Goal: Task Accomplishment & Management: Complete application form

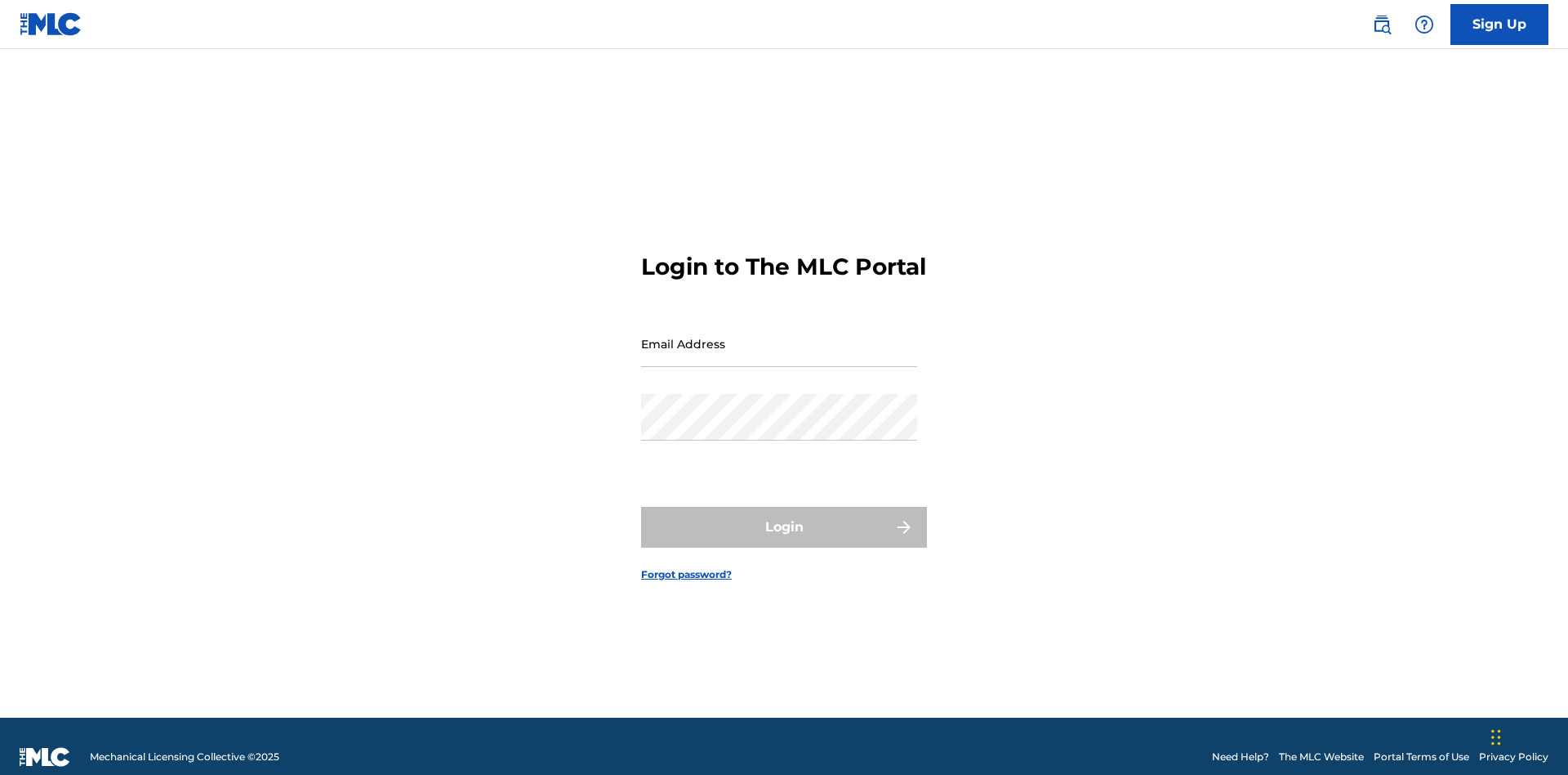
scroll to position [21, 0]
click at [779, 336] on input "Email Address" at bounding box center [779, 343] width 276 height 47
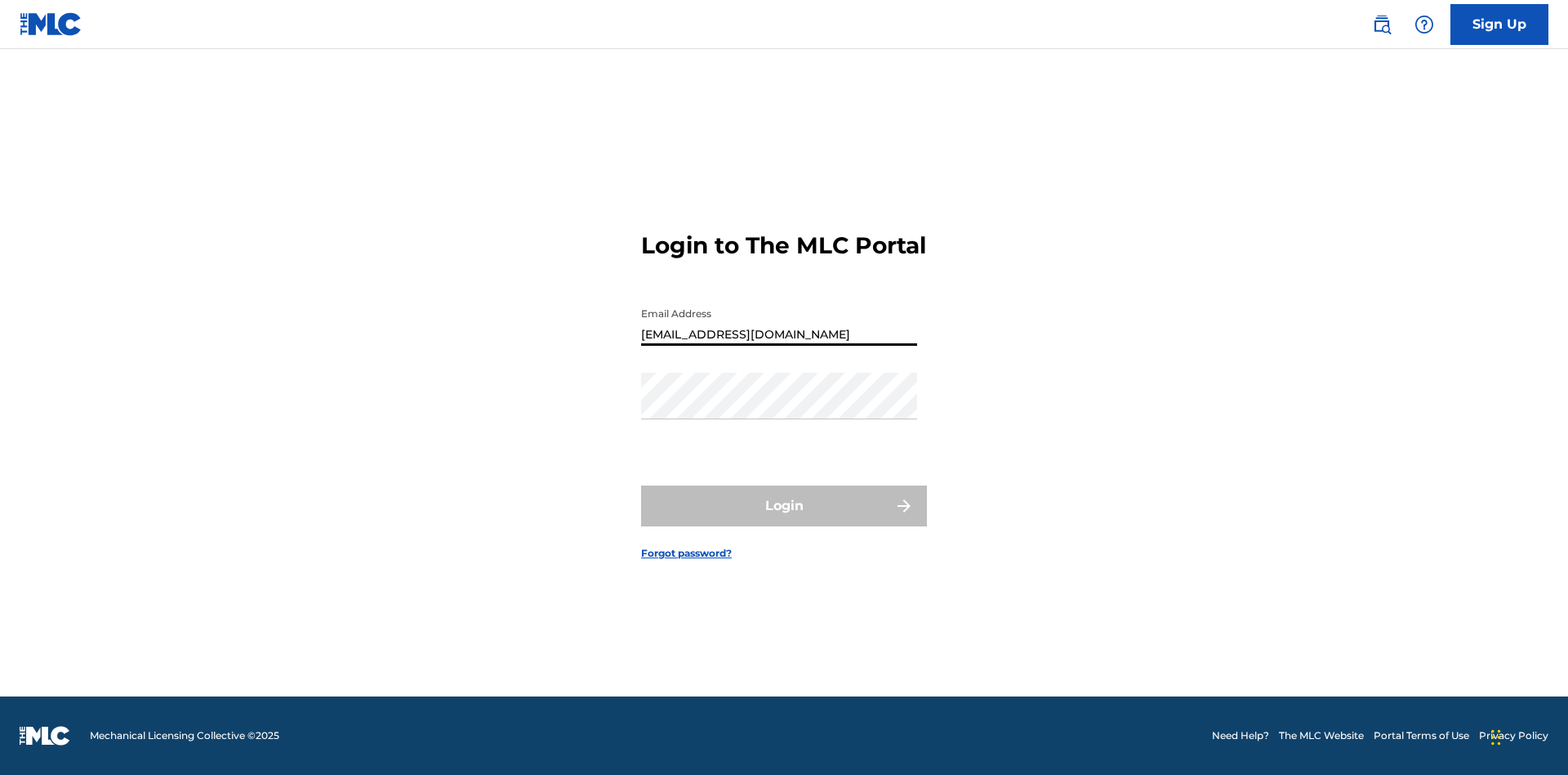
type input "[EMAIL_ADDRESS][DOMAIN_NAME]"
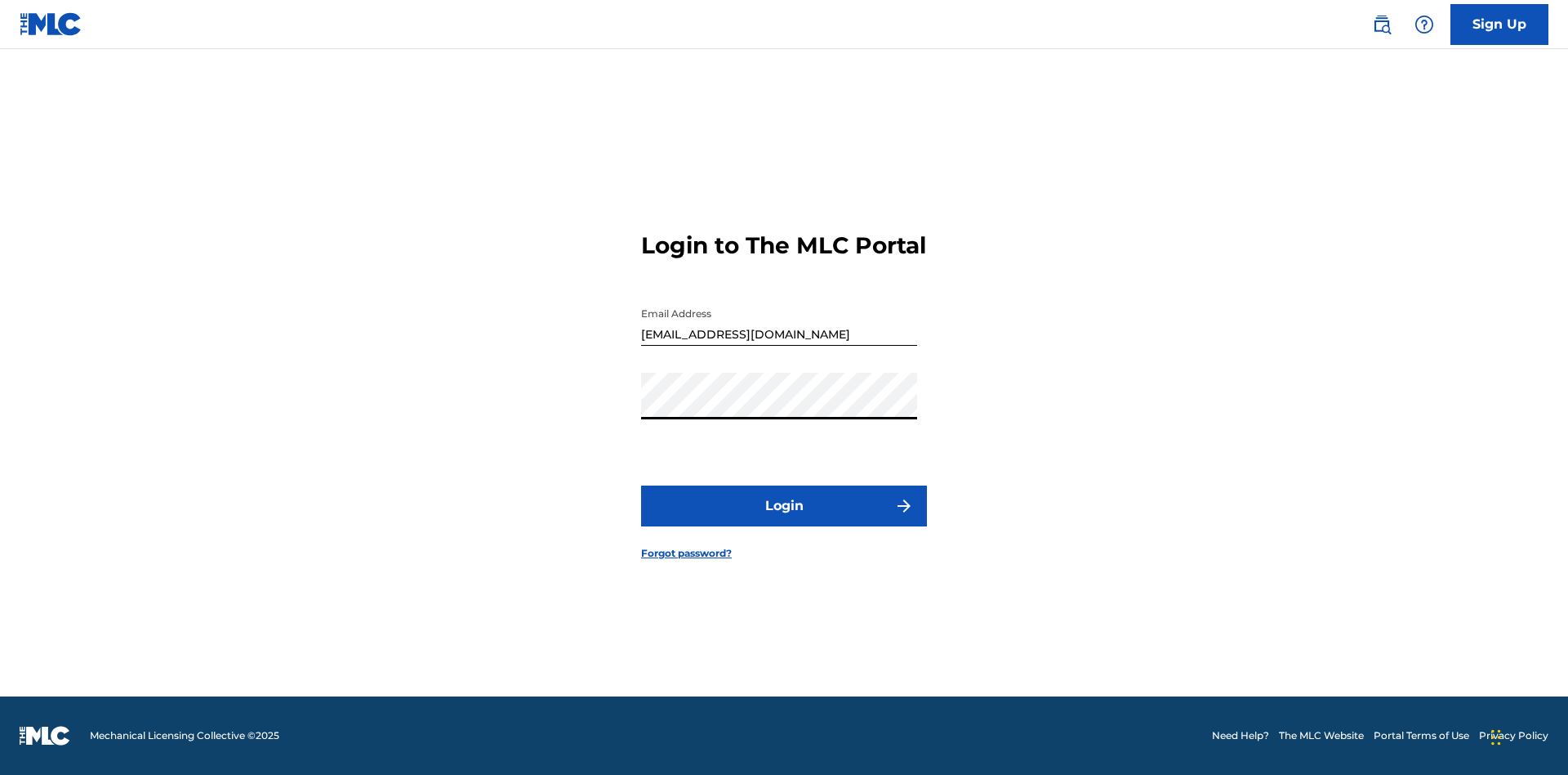
click at [784, 519] on button "Login" at bounding box center [784, 505] width 286 height 41
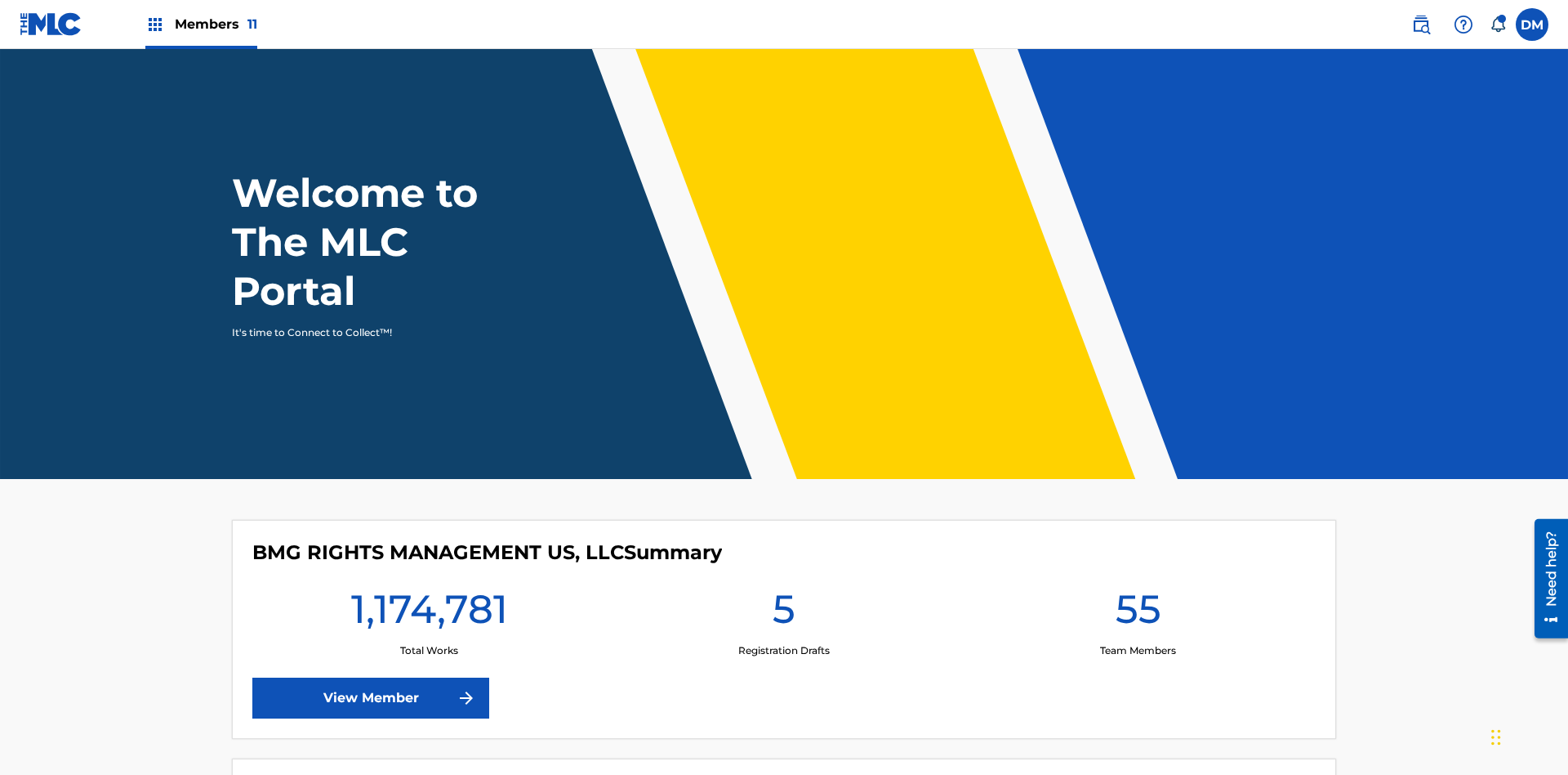
scroll to position [70, 0]
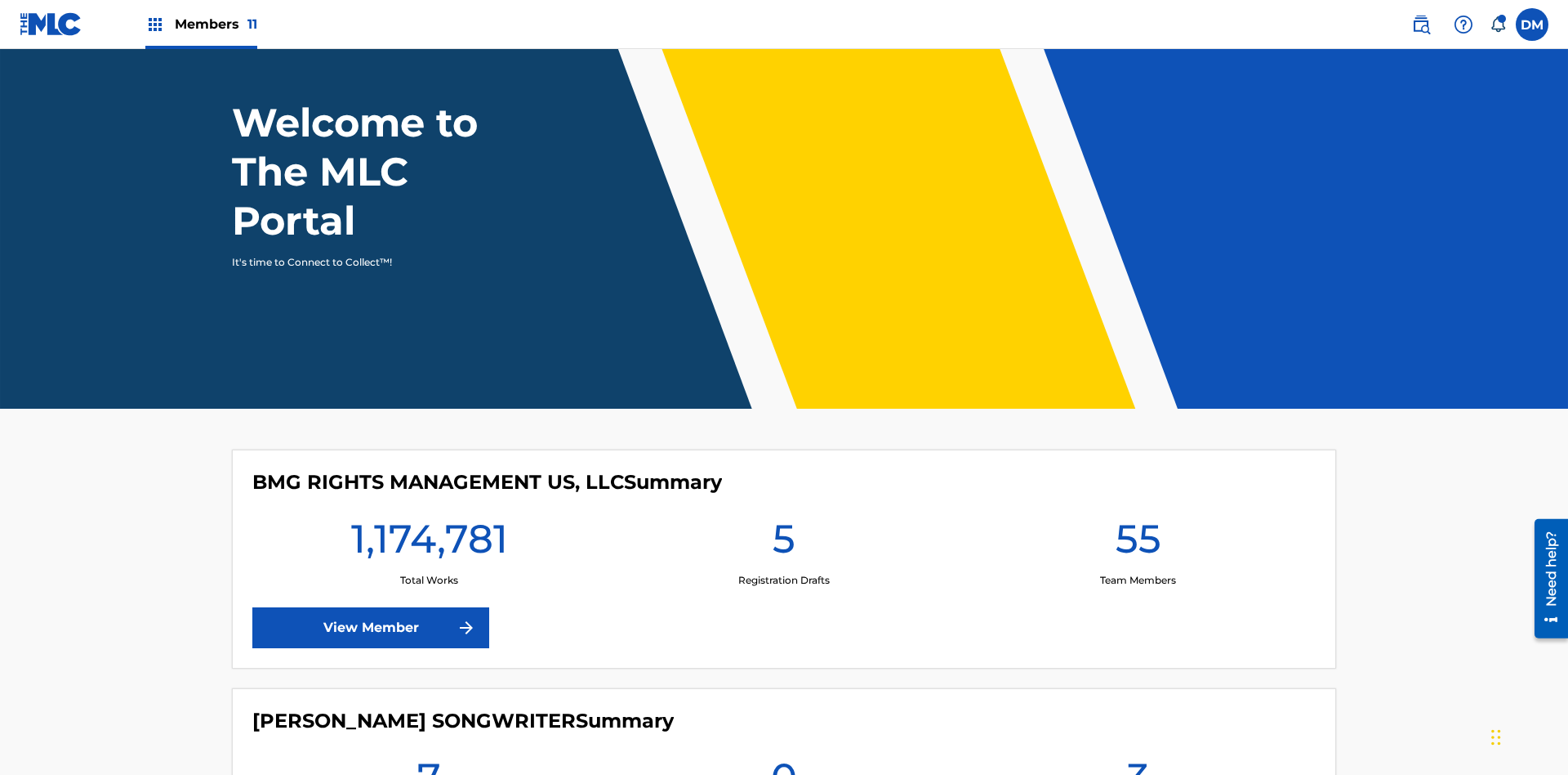
click at [1533, 23] on label at bounding box center [1532, 24] width 33 height 33
click at [1533, 24] on input "[PERSON_NAME] [PERSON_NAME] [PERSON_NAME][EMAIL_ADDRESS][DOMAIN_NAME] Notificat…" at bounding box center [1533, 24] width 0 height 0
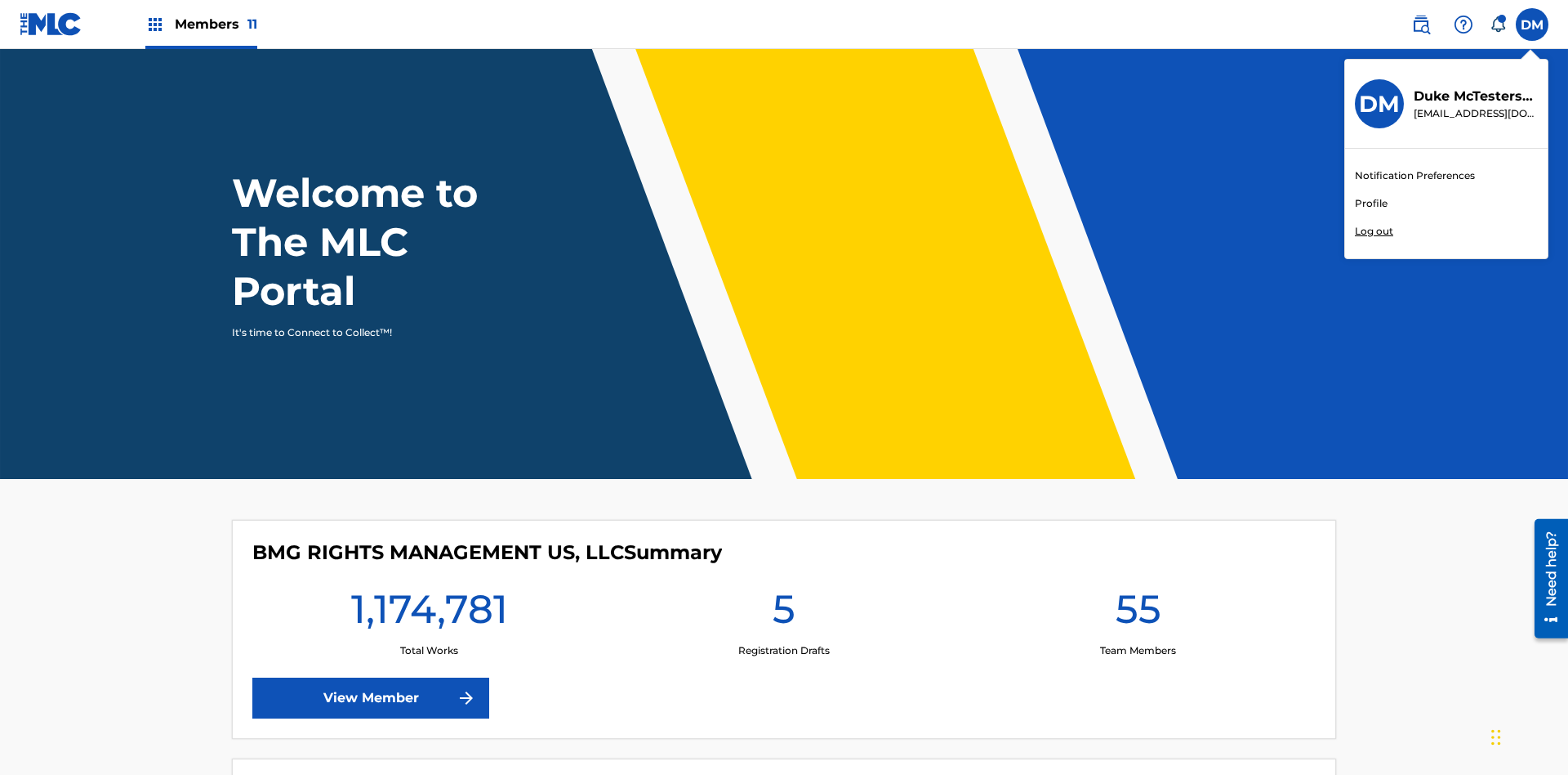
scroll to position [98, 0]
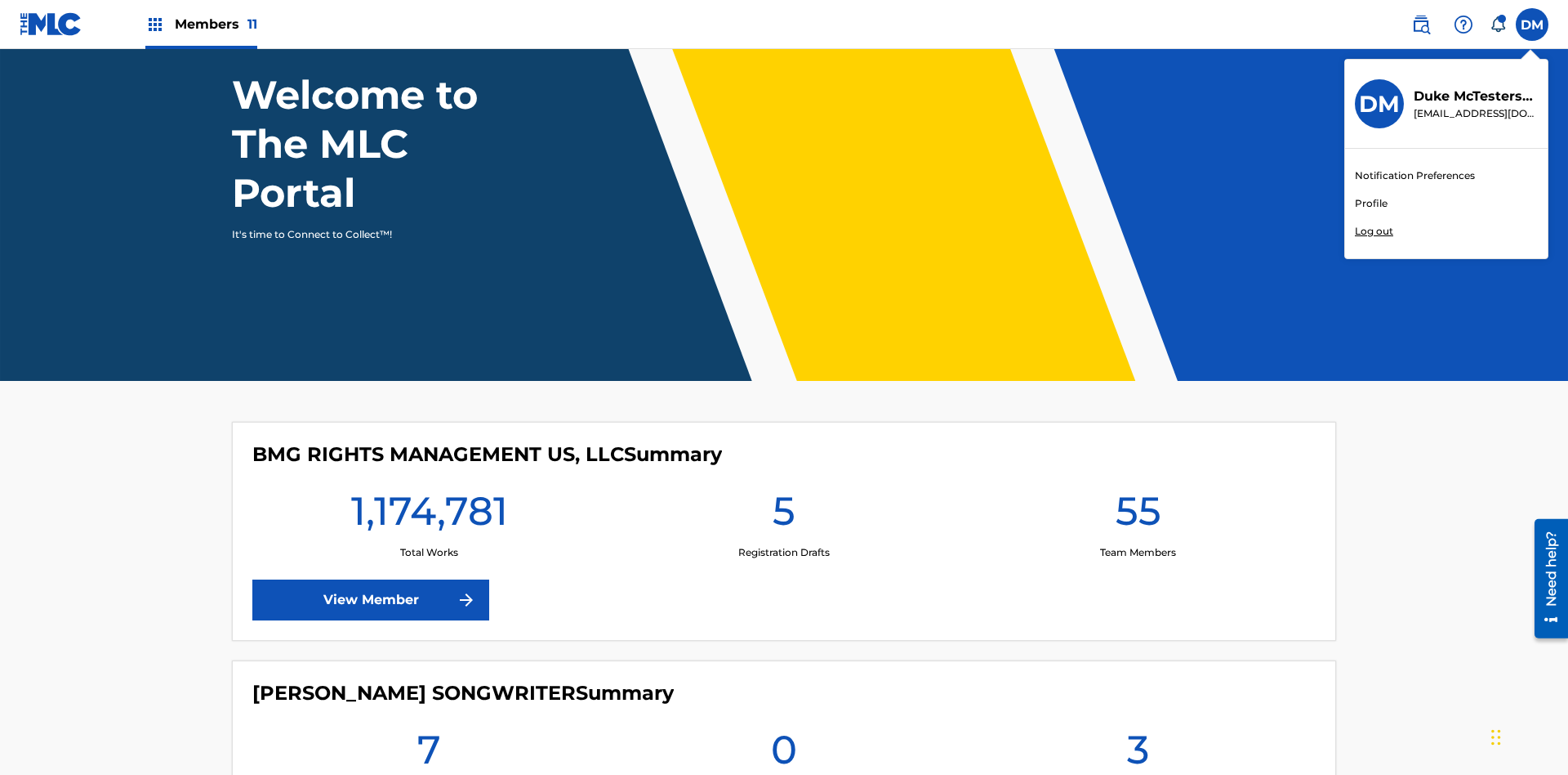
click at [1370, 203] on link "Profile" at bounding box center [1371, 203] width 33 height 15
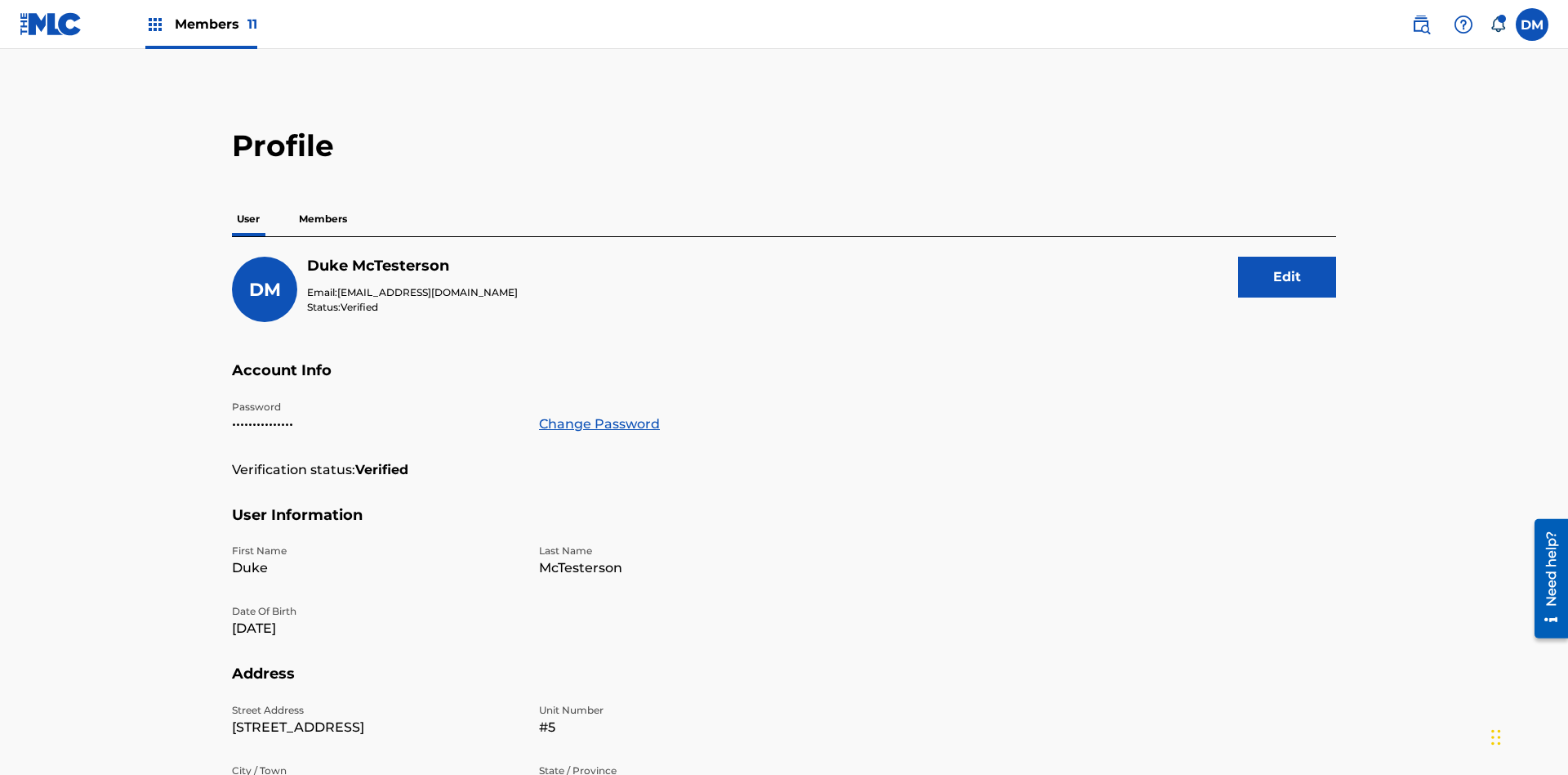
click at [323, 201] on p "Members" at bounding box center [323, 218] width 58 height 35
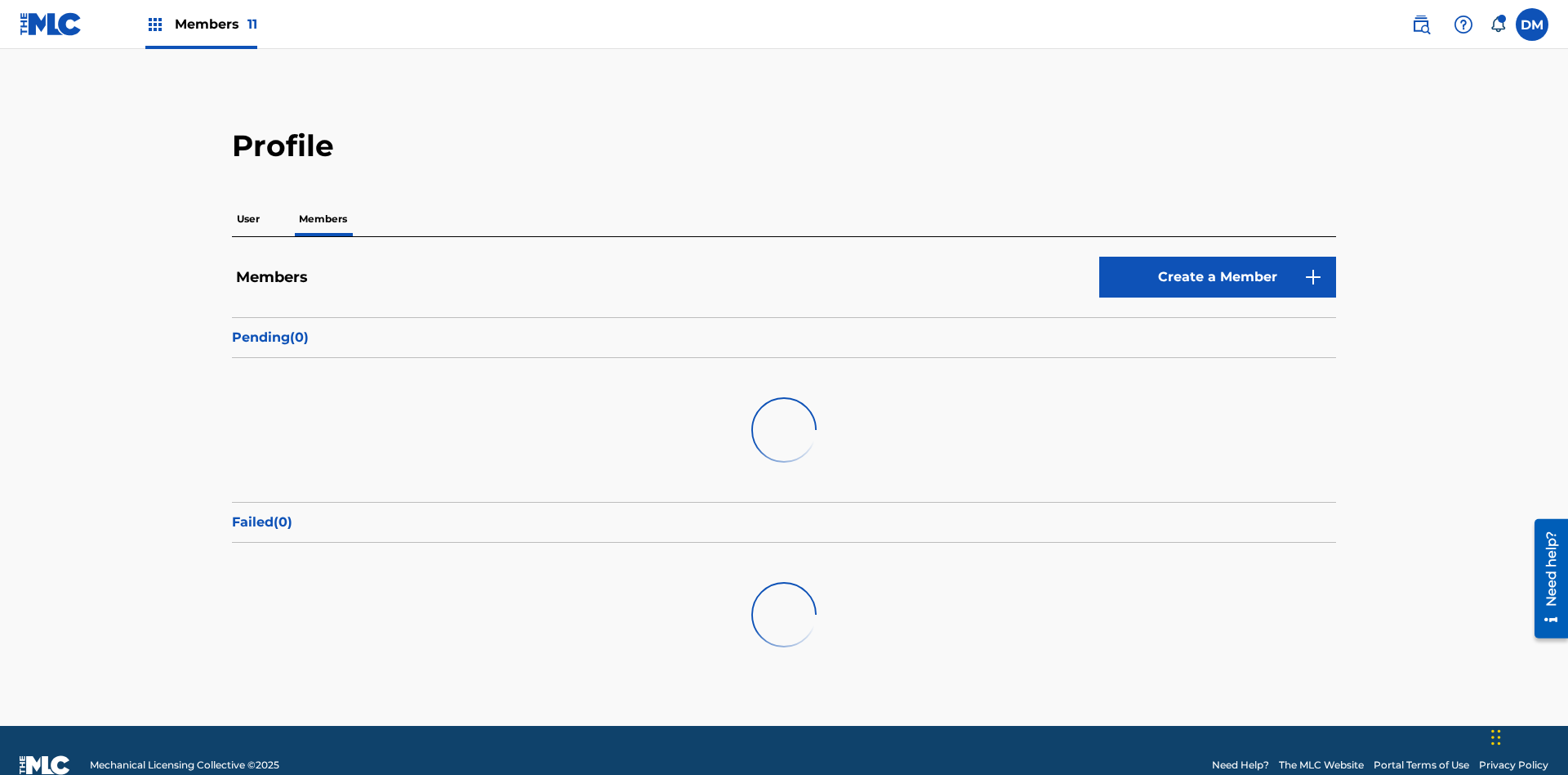
click at [1217, 256] on link "Create a Member" at bounding box center [1217, 277] width 237 height 41
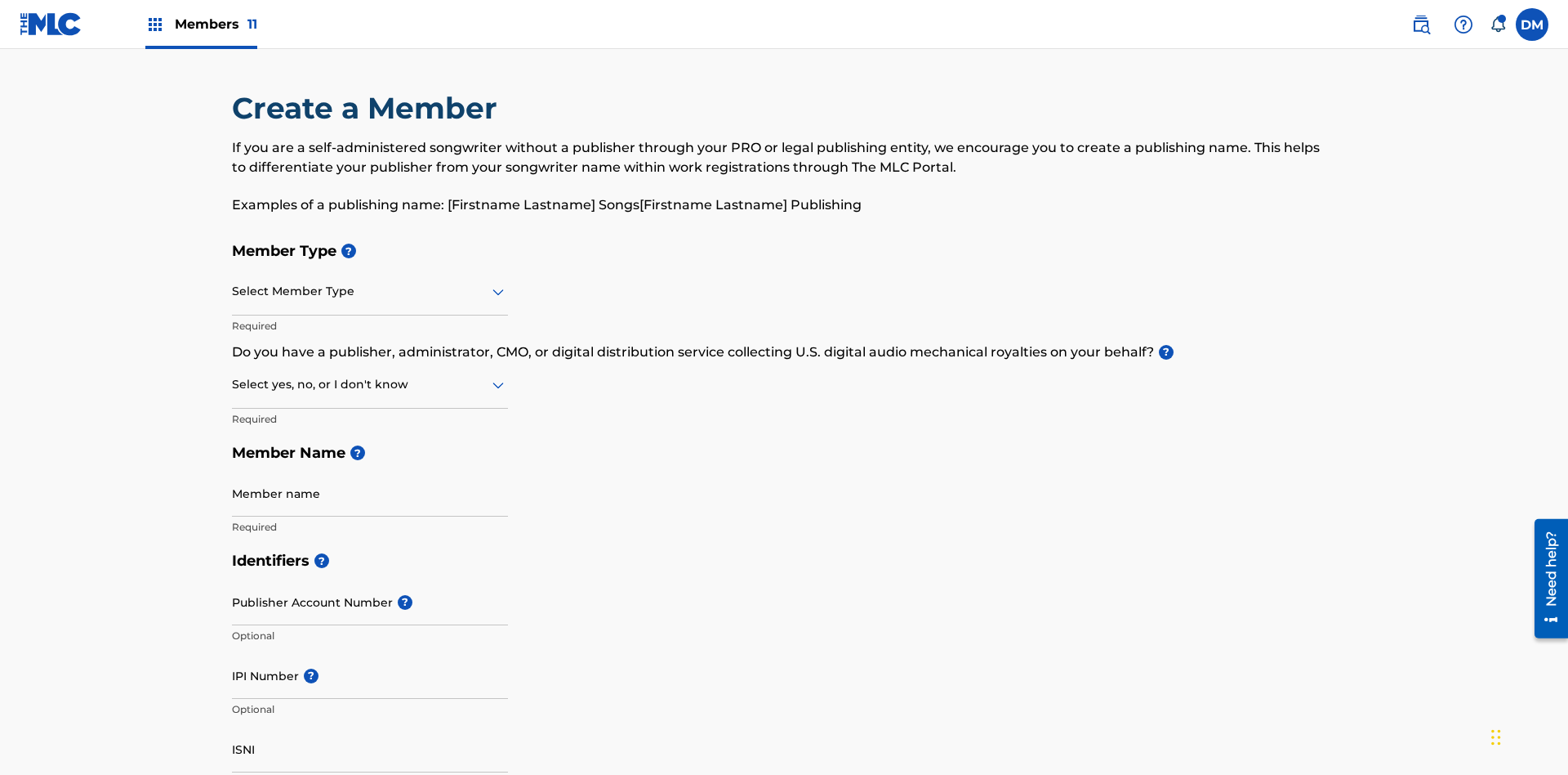
click at [233, 283] on input "text" at bounding box center [234, 291] width 4 height 17
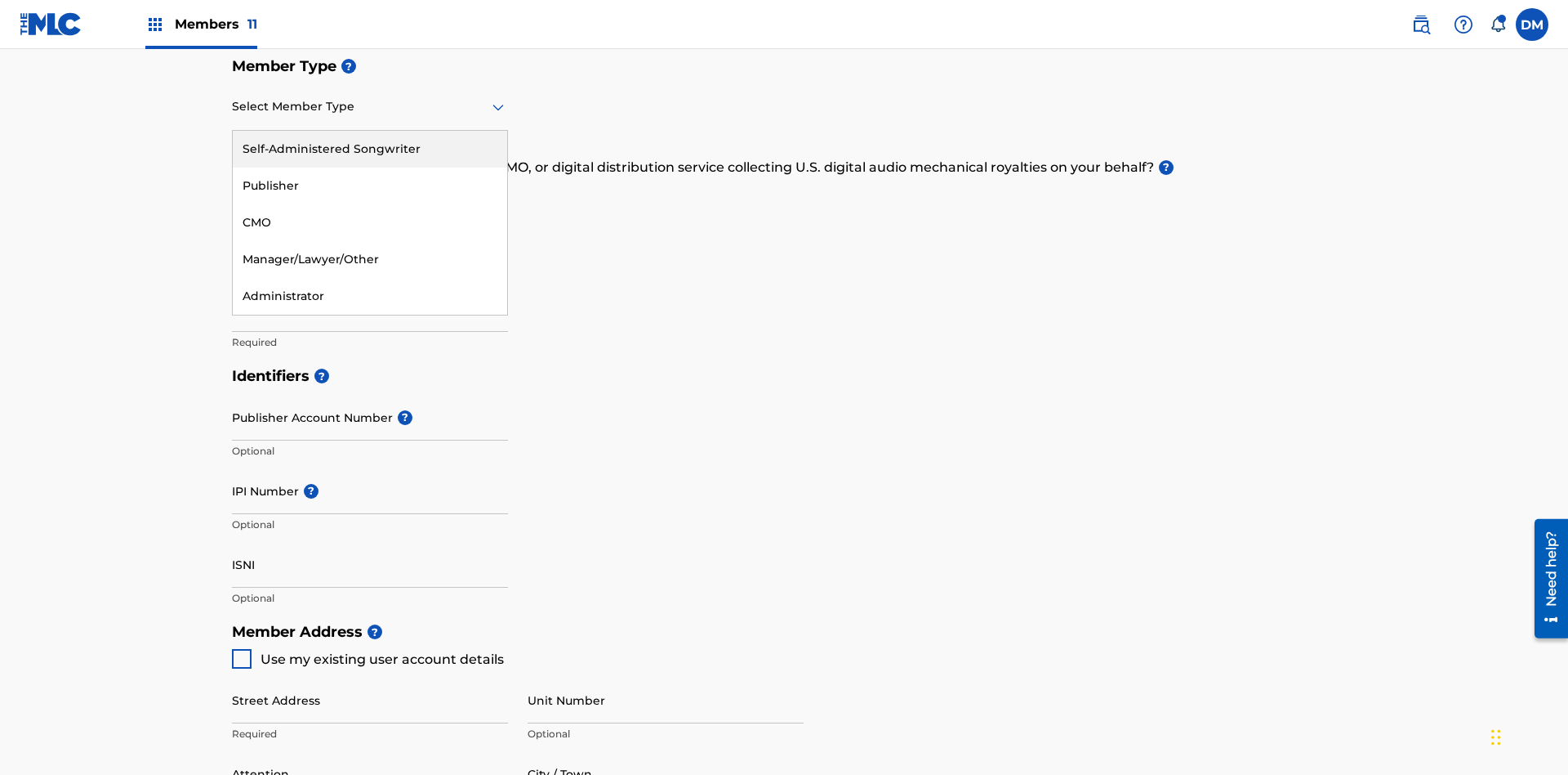
click at [370, 186] on div "Publisher" at bounding box center [370, 186] width 274 height 36
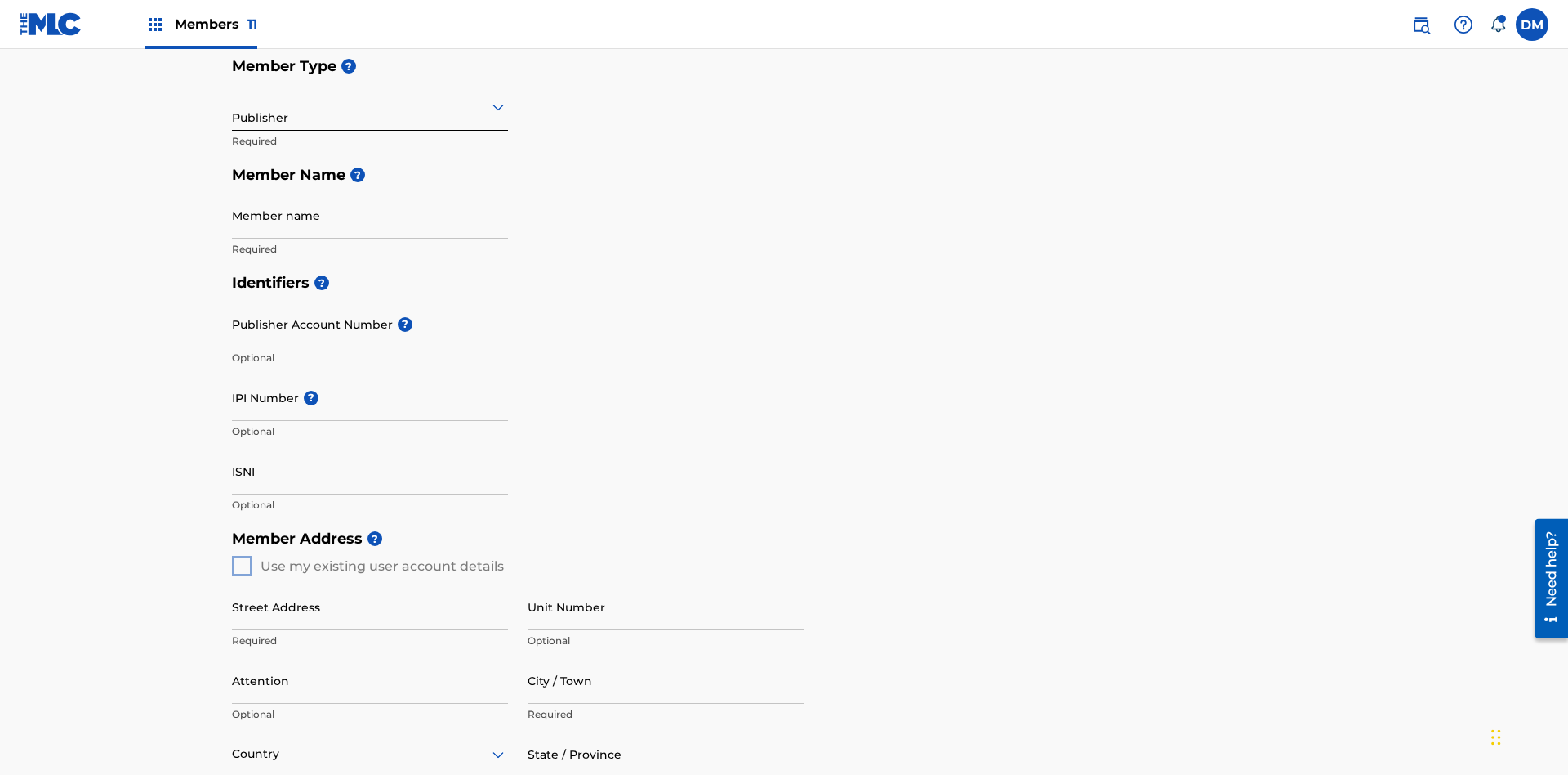
click at [233, 106] on input "text" at bounding box center [234, 106] width 4 height 17
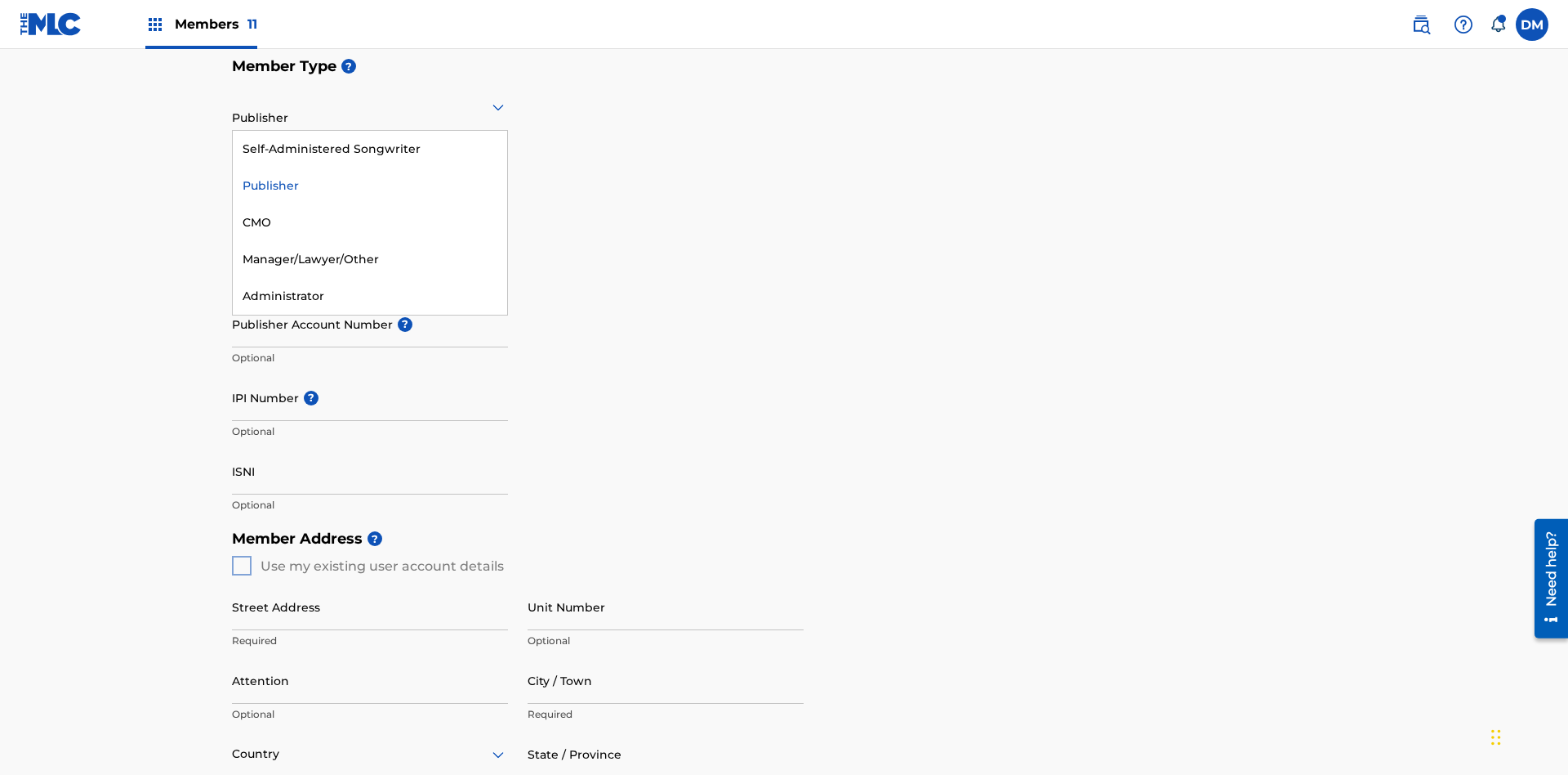
click at [370, 222] on div "CMO" at bounding box center [370, 222] width 274 height 36
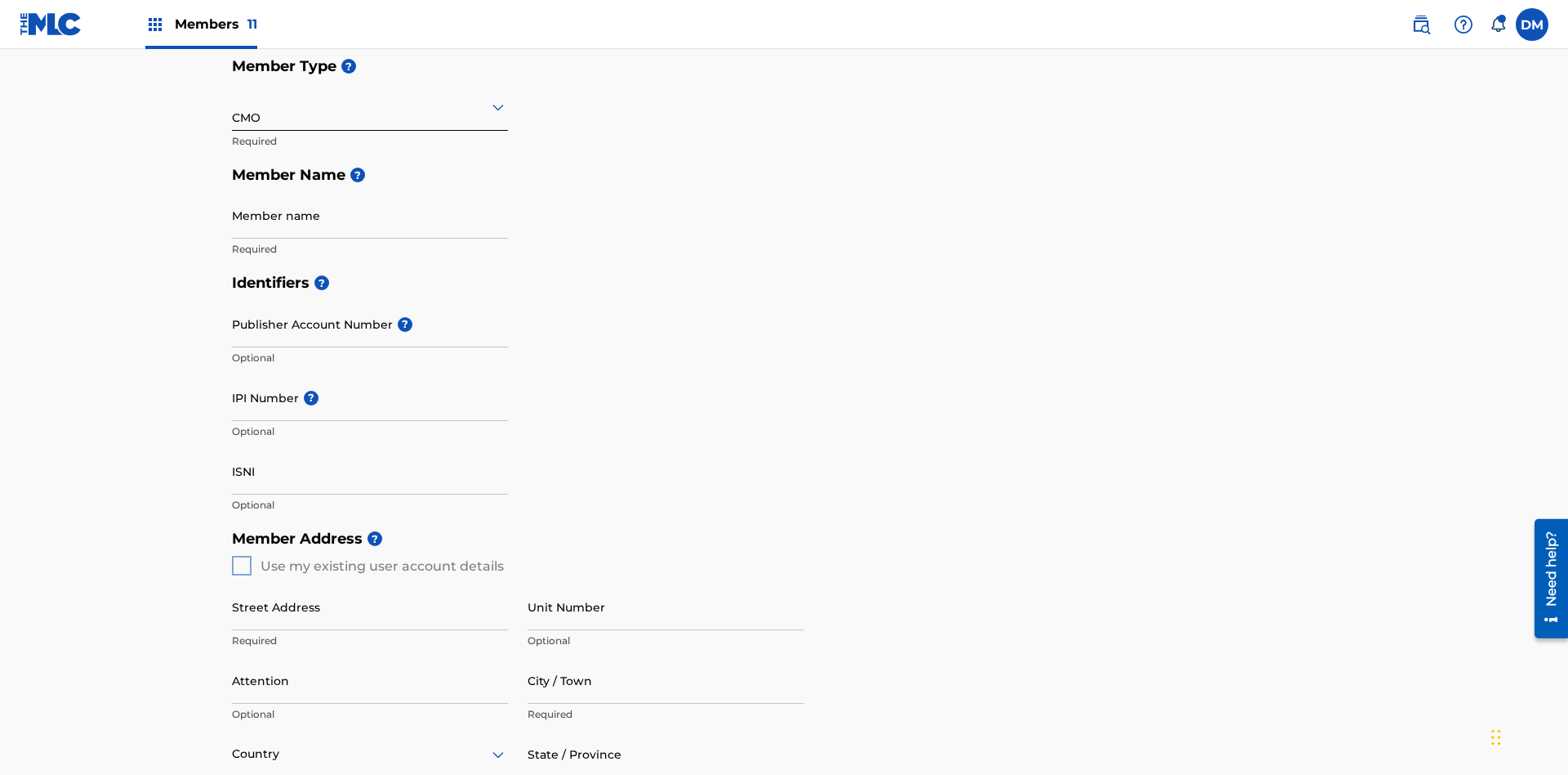
click at [233, 106] on input "text" at bounding box center [234, 106] width 4 height 17
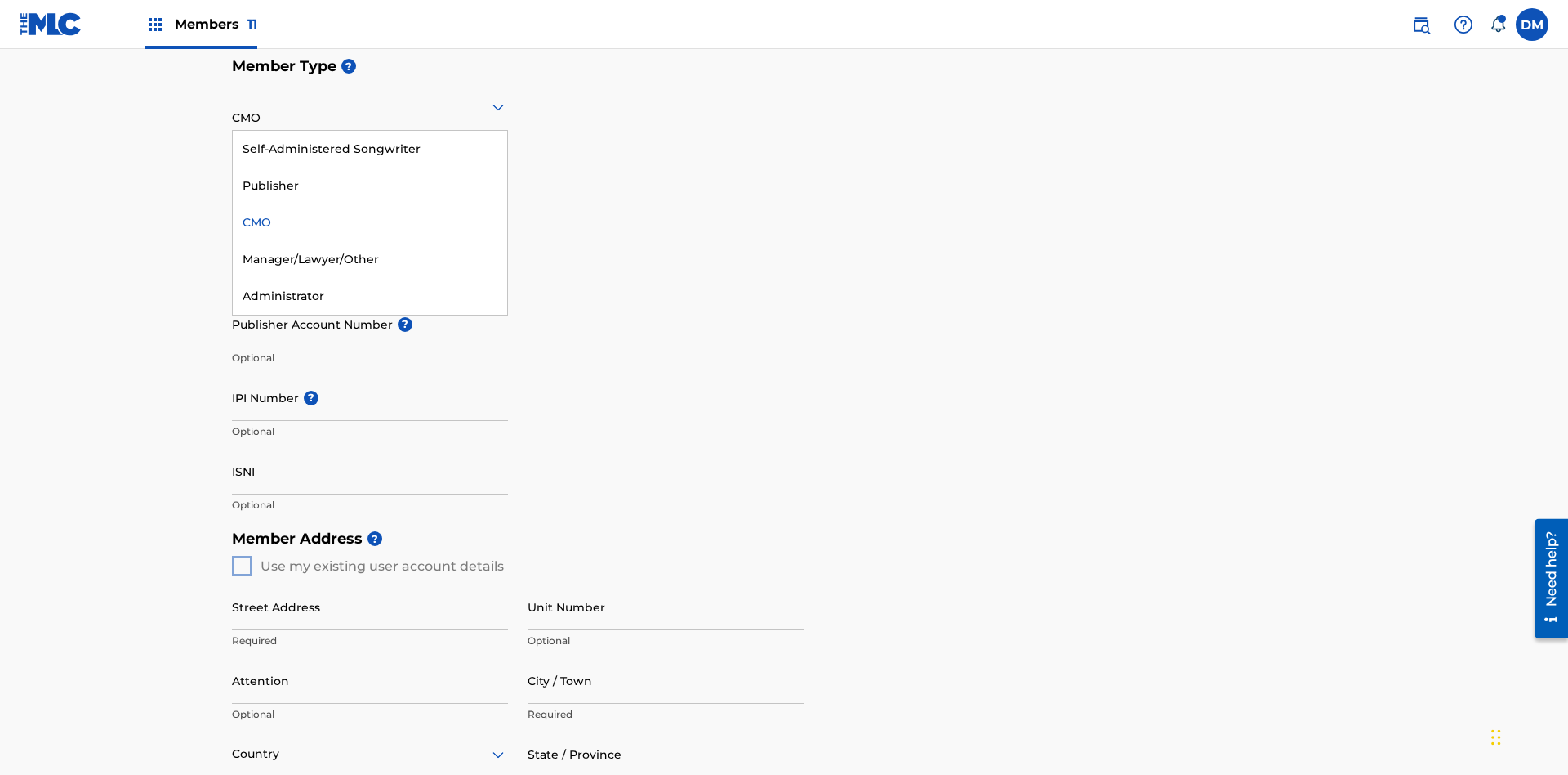
click at [370, 148] on div "Self-Administered Songwriter" at bounding box center [370, 148] width 274 height 36
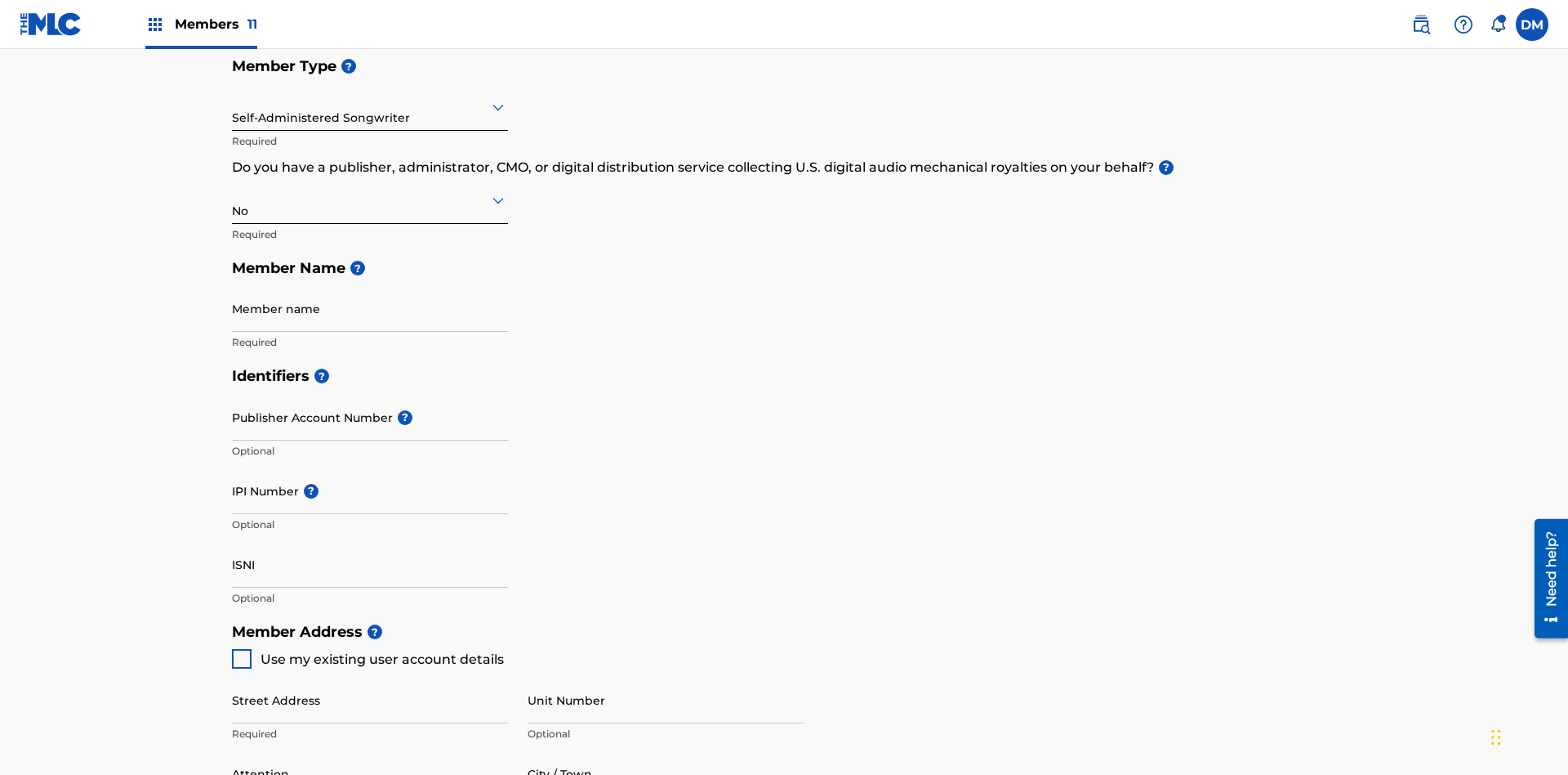
click at [233, 106] on input "text" at bounding box center [234, 106] width 4 height 17
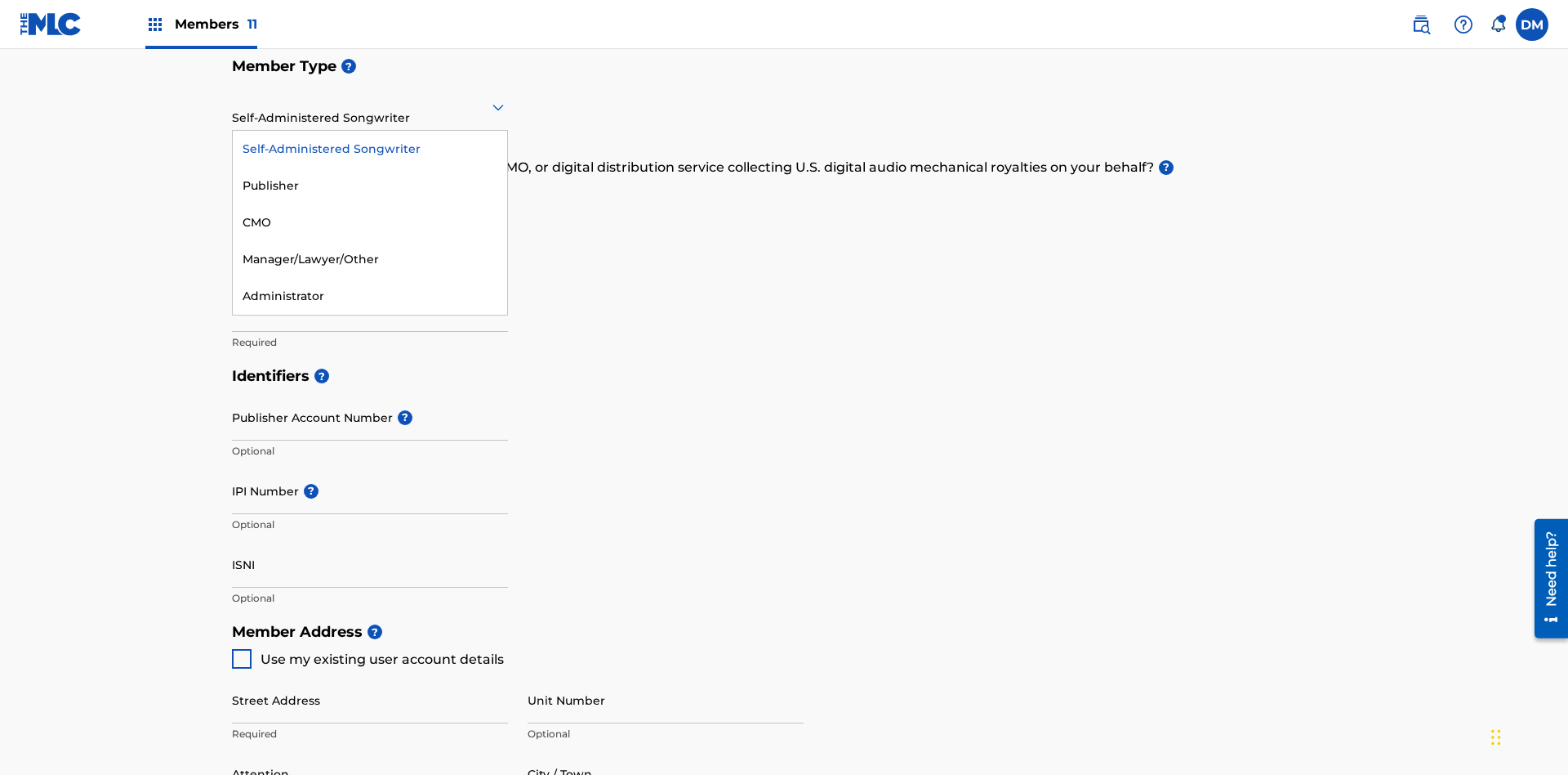
click at [370, 259] on div "Manager/Lawyer/Other" at bounding box center [370, 258] width 274 height 36
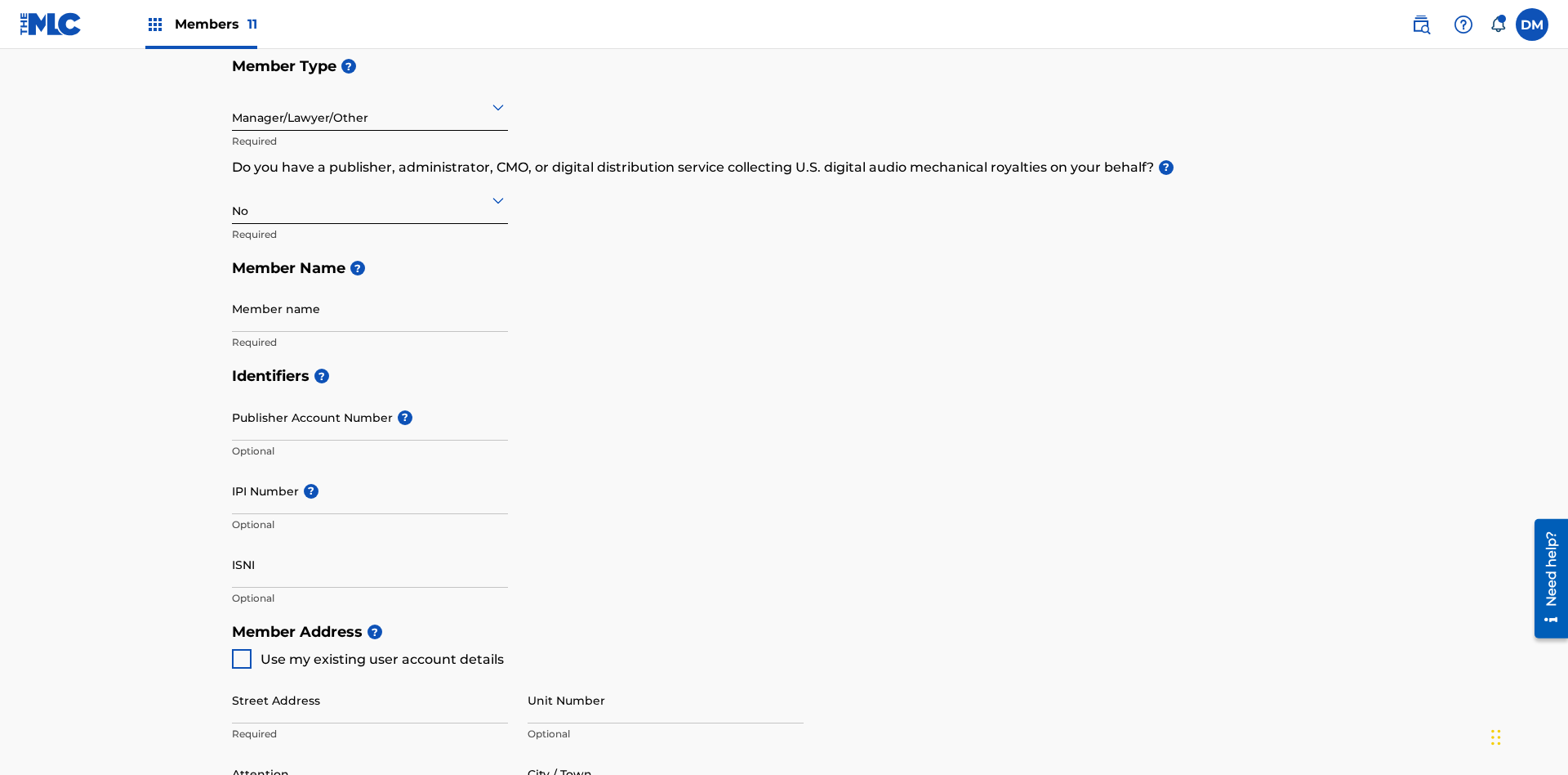
click at [233, 191] on input "text" at bounding box center [234, 200] width 4 height 17
click at [370, 224] on div "Yes" at bounding box center [370, 242] width 274 height 36
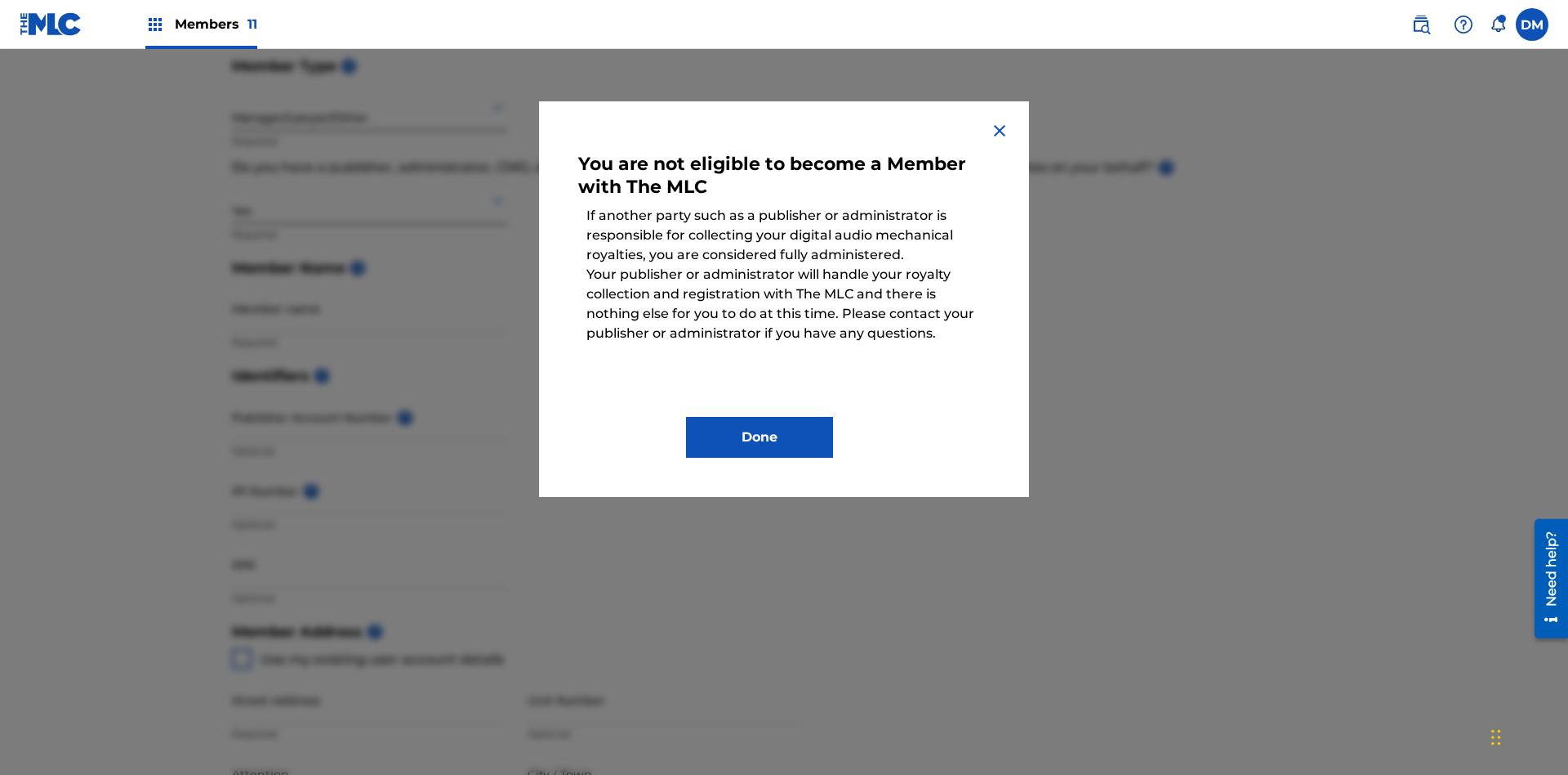
click at [760, 437] on button "Done" at bounding box center [760, 437] width 147 height 41
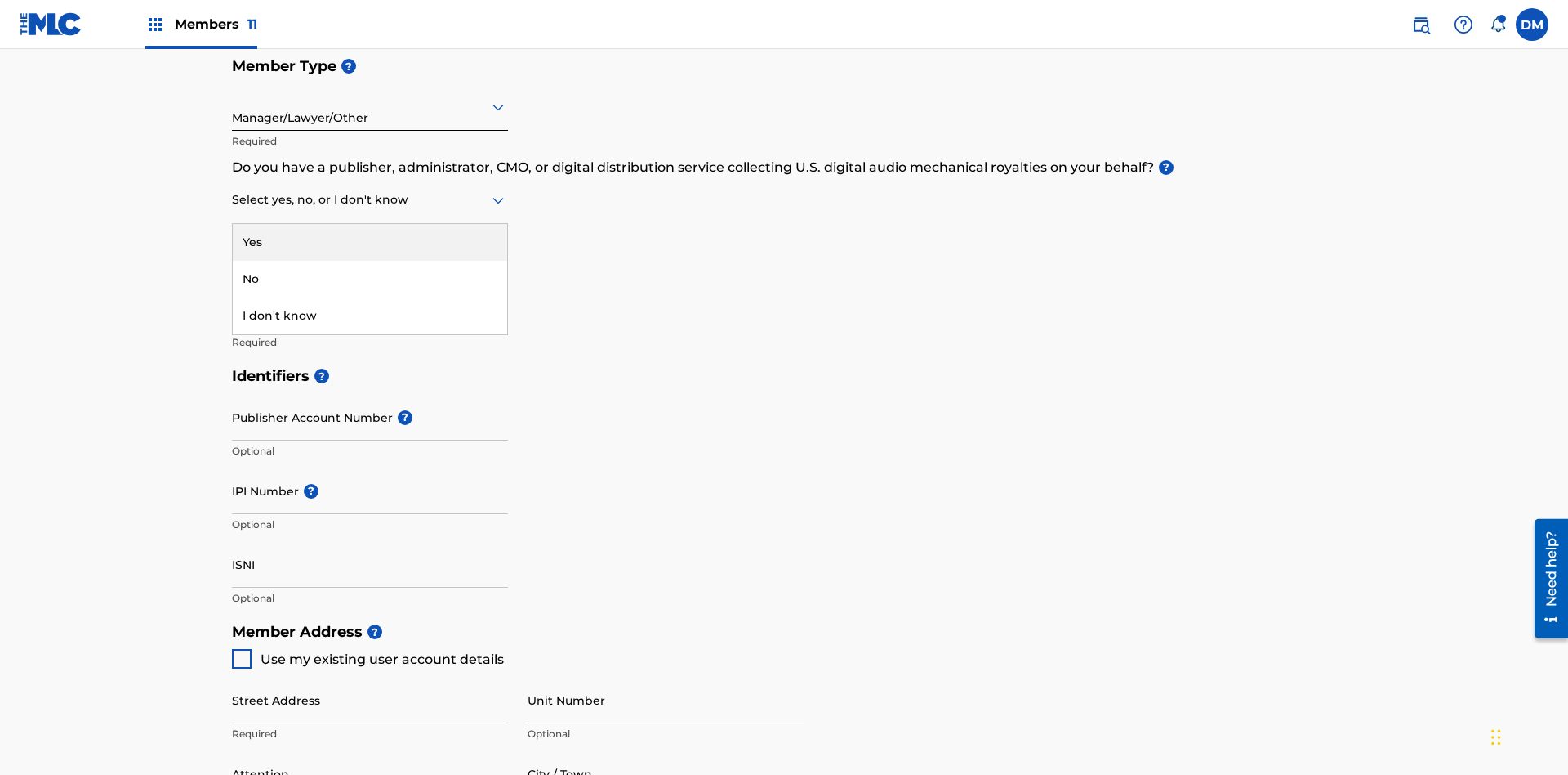
click at [370, 298] on div "I don't know" at bounding box center [370, 315] width 274 height 36
click at [370, 260] on div "No" at bounding box center [370, 278] width 274 height 36
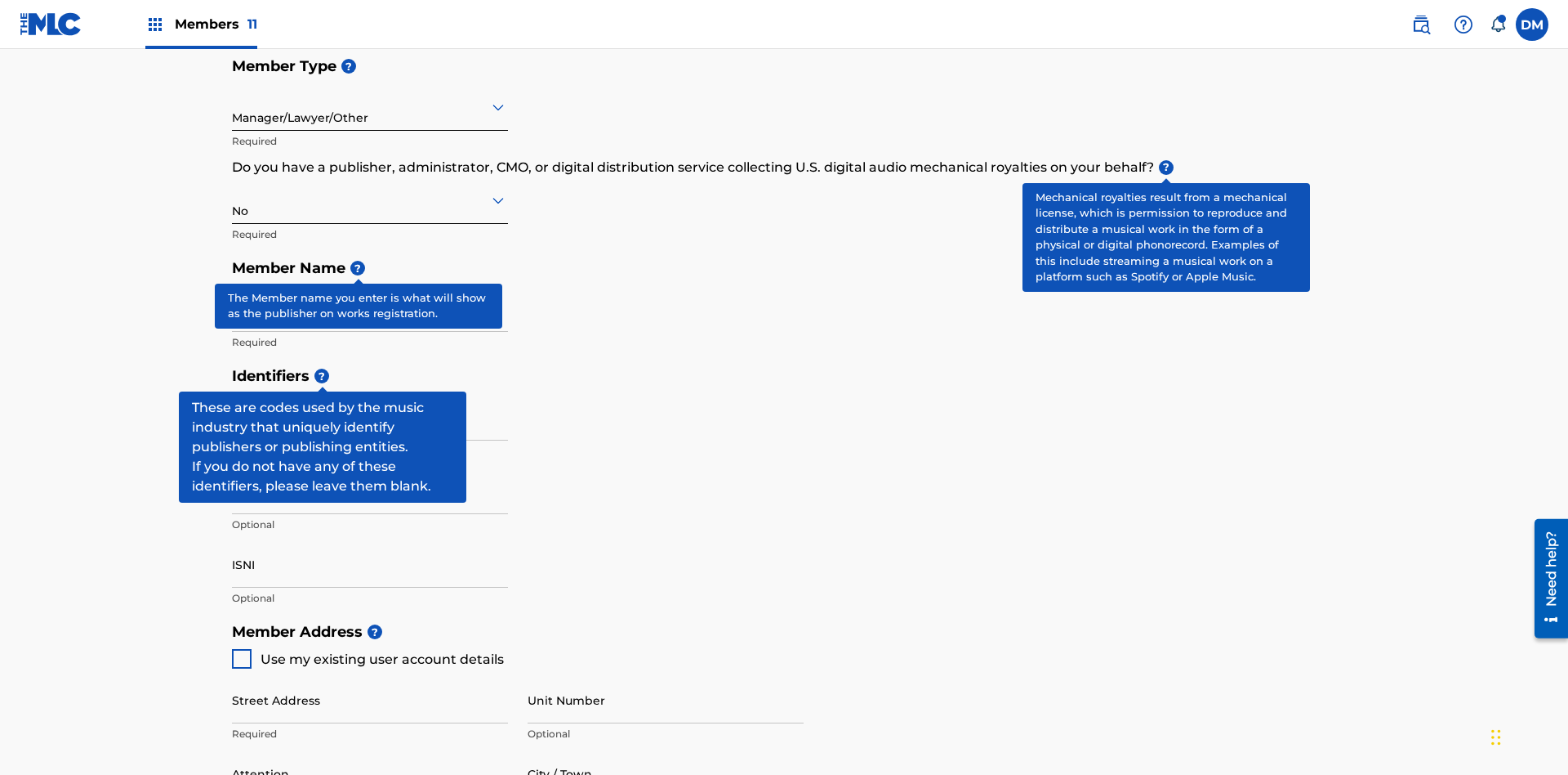
scroll to position [497, 0]
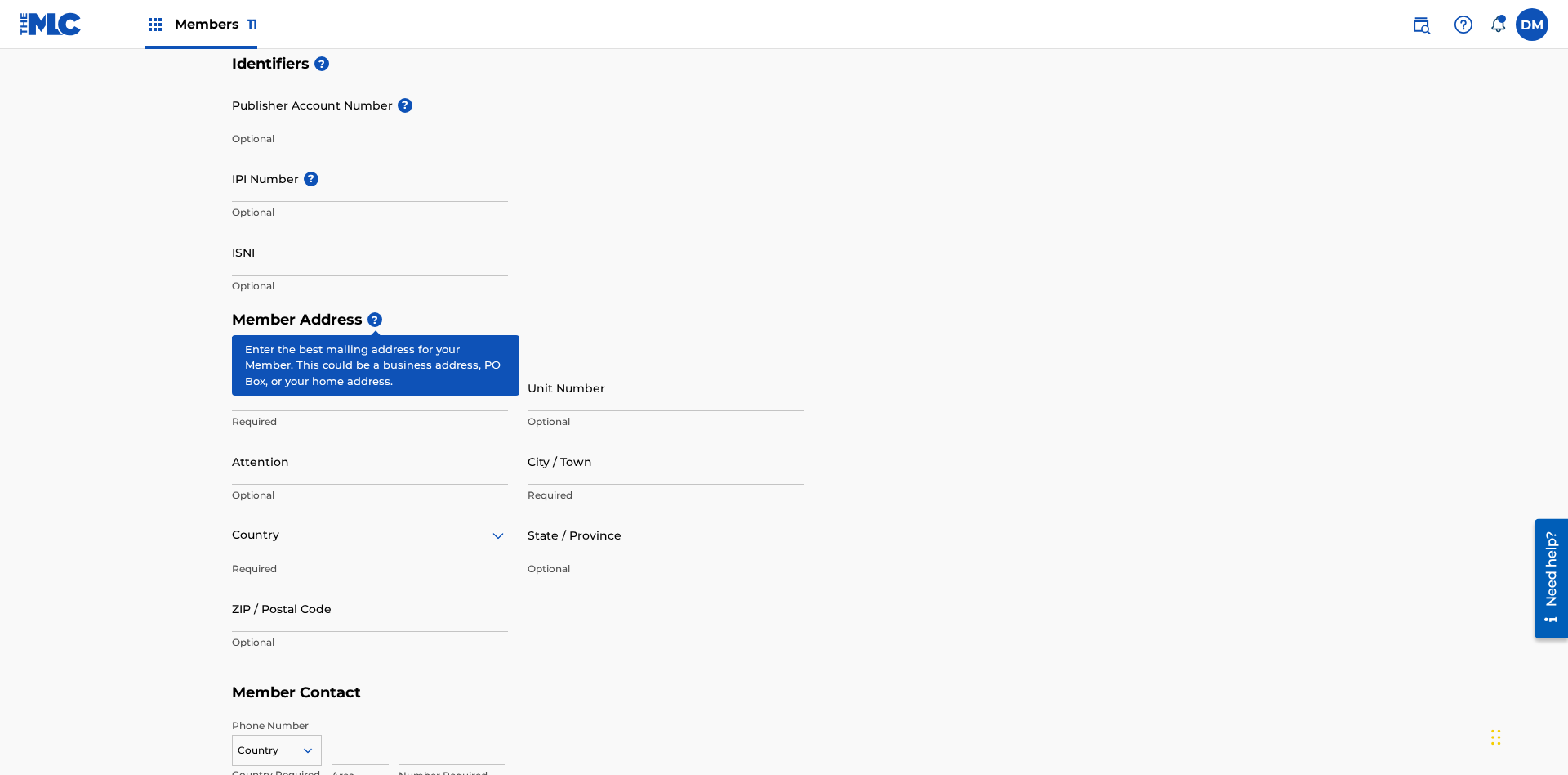
type input "Z2025.08.24.04.28.13"
click at [370, 365] on input "Street Address" at bounding box center [370, 388] width 276 height 47
type input "[STREET_ADDRESS]"
click at [666, 365] on input "Unit Number" at bounding box center [666, 388] width 276 height 47
type input "Unit A"
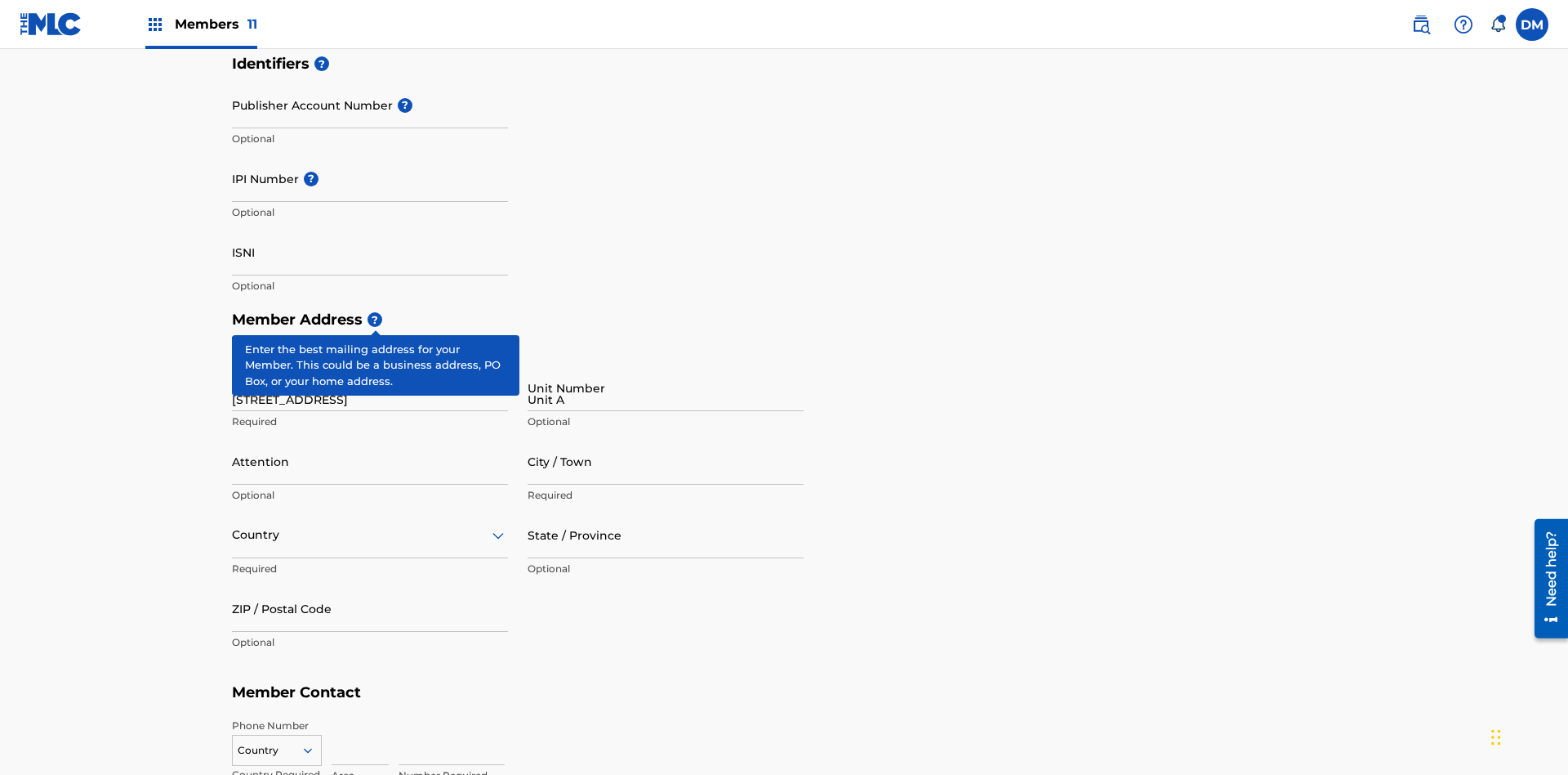
click at [370, 438] on input "Attention" at bounding box center [370, 462] width 276 height 47
type input "[PERSON_NAME]"
click at [666, 438] on input "City / Town" at bounding box center [666, 462] width 276 height 47
type input "[GEOGRAPHIC_DATA]"
click at [233, 526] on input "text" at bounding box center [234, 534] width 4 height 17
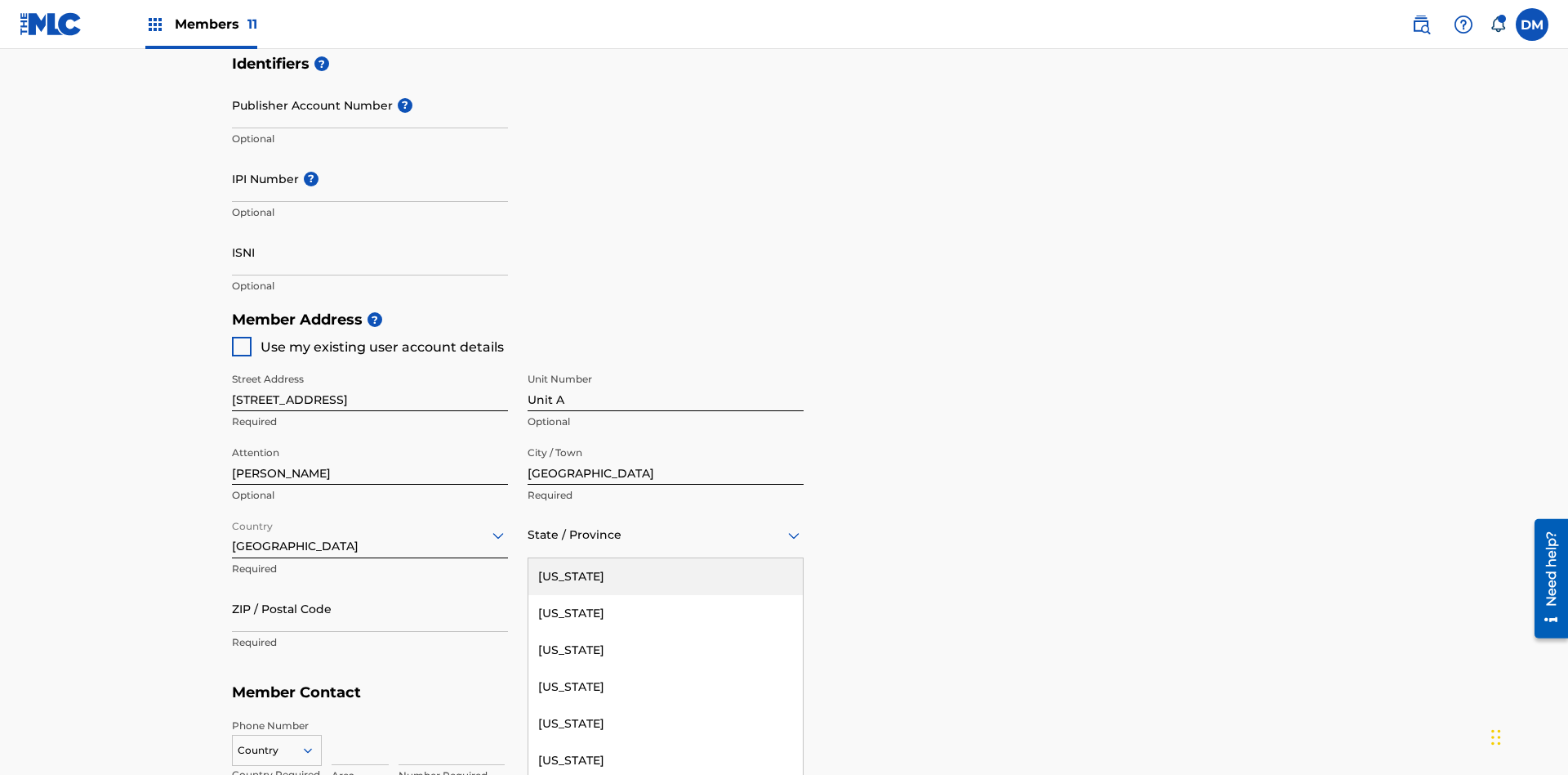
click at [370, 585] on input "ZIP / Postal Code" at bounding box center [370, 608] width 276 height 47
click at [314, 742] on icon at bounding box center [308, 750] width 15 height 15
click at [360, 718] on input at bounding box center [360, 741] width 57 height 47
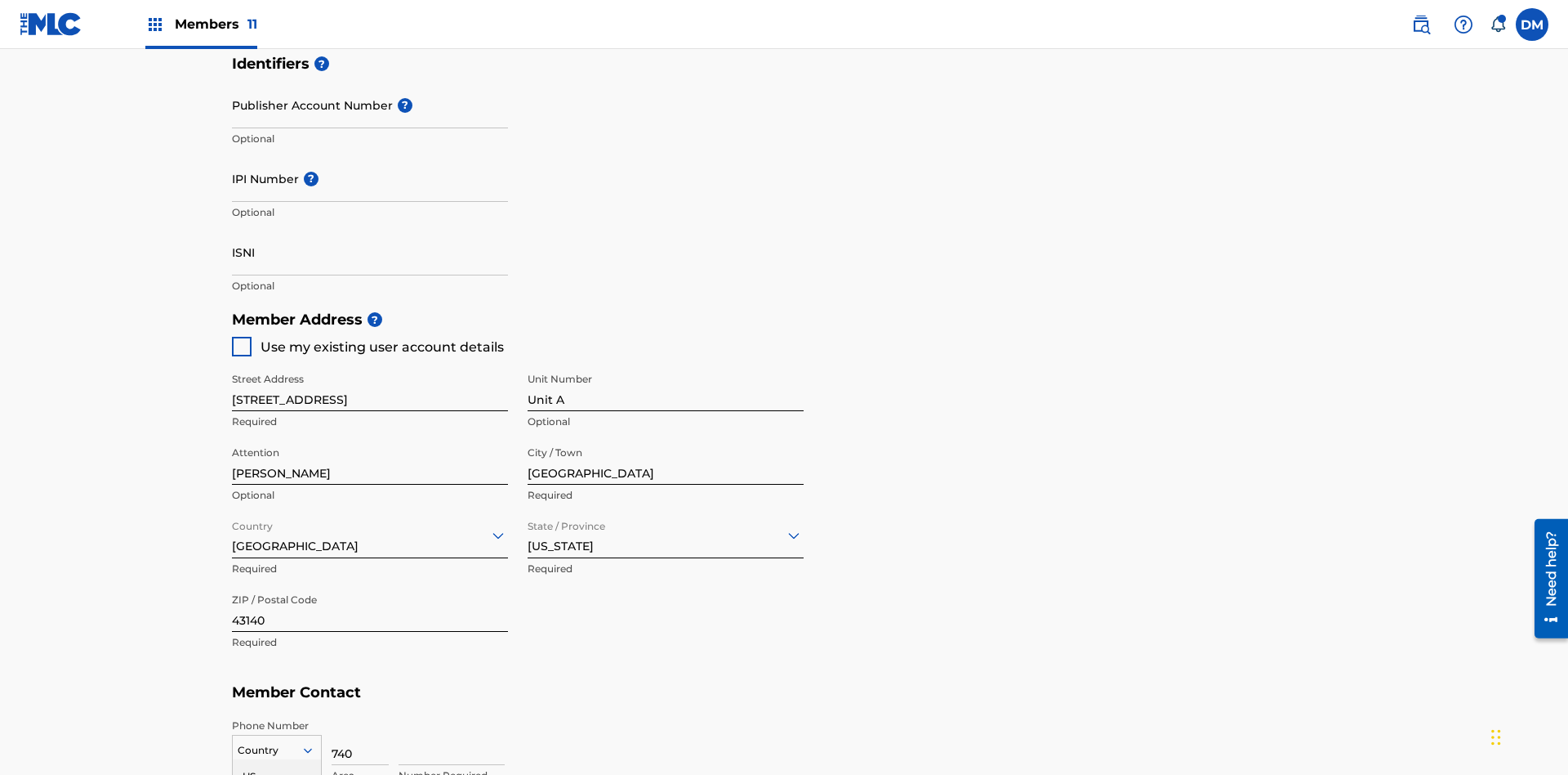
click at [452, 718] on input at bounding box center [452, 741] width 106 height 47
click at [370, 122] on input "Publisher Account Number ?" at bounding box center [370, 105] width 276 height 47
click at [370, 155] on input "IPI Number ?" at bounding box center [370, 178] width 276 height 47
click at [370, 228] on input "ISNI" at bounding box center [370, 252] width 276 height 47
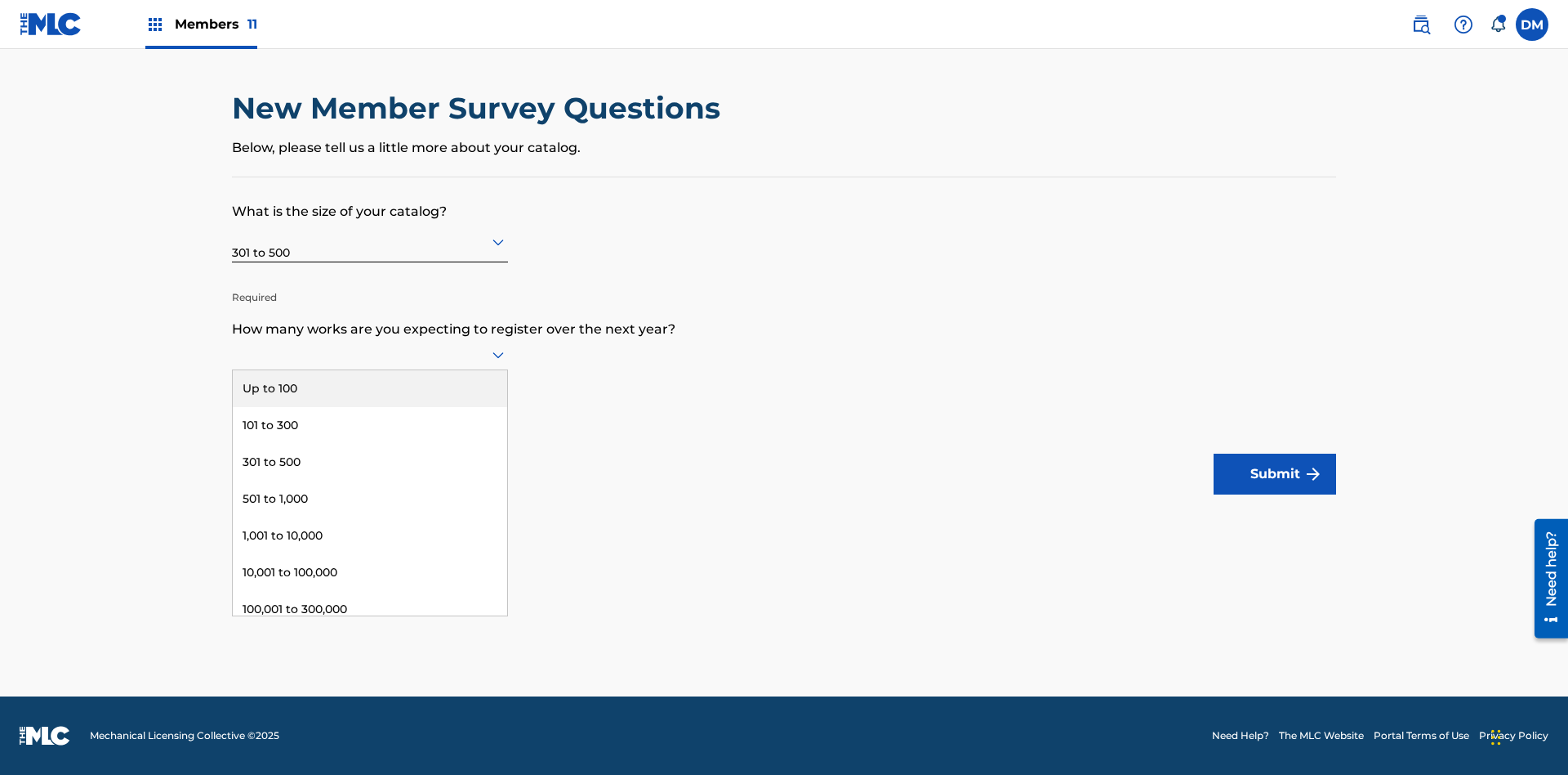
click at [370, 628] on div "301,000 to 500,000" at bounding box center [370, 645] width 274 height 36
